Goal: Information Seeking & Learning: Learn about a topic

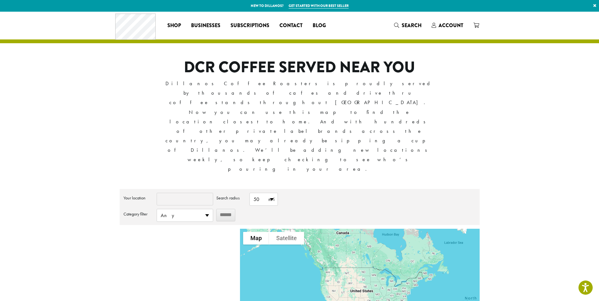
drag, startPoint x: 431, startPoint y: 251, endPoint x: 394, endPoint y: 239, distance: 39.3
click at [394, 239] on div at bounding box center [359, 284] width 239 height 110
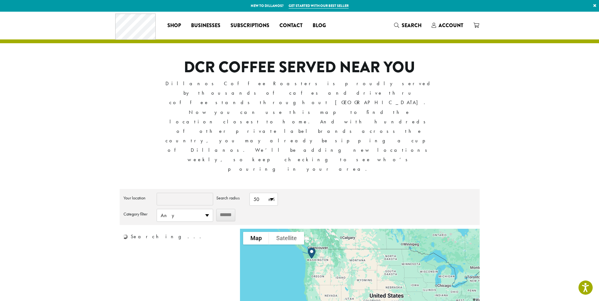
drag, startPoint x: 387, startPoint y: 200, endPoint x: 397, endPoint y: 225, distance: 26.6
click at [397, 229] on div at bounding box center [359, 284] width 239 height 110
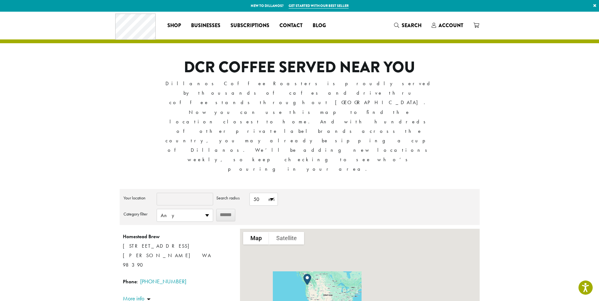
drag, startPoint x: 410, startPoint y: 243, endPoint x: 403, endPoint y: 229, distance: 15.7
click at [415, 232] on div at bounding box center [359, 284] width 239 height 110
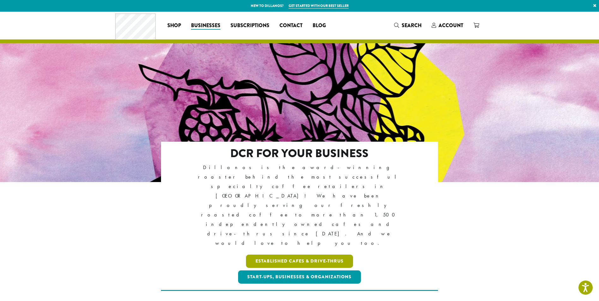
click at [287, 255] on link "Established Cafes & Drive-Thrus" at bounding box center [299, 261] width 107 height 13
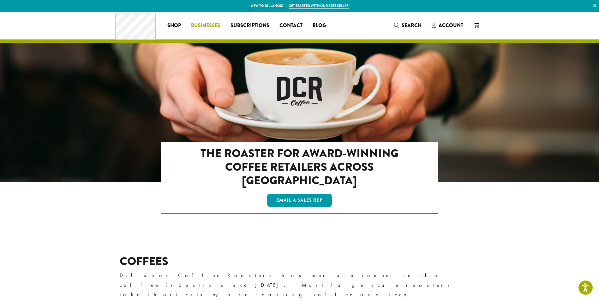
click at [220, 27] on span "Businesses" at bounding box center [205, 26] width 29 height 8
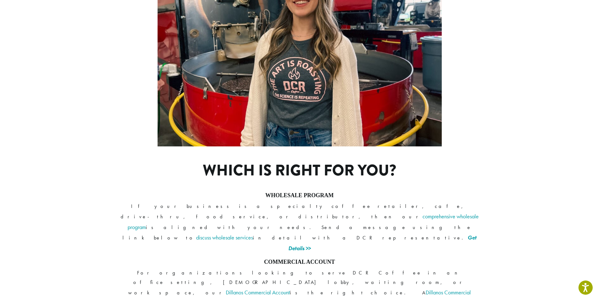
scroll to position [410, 0]
